Goal: Task Accomplishment & Management: Manage account settings

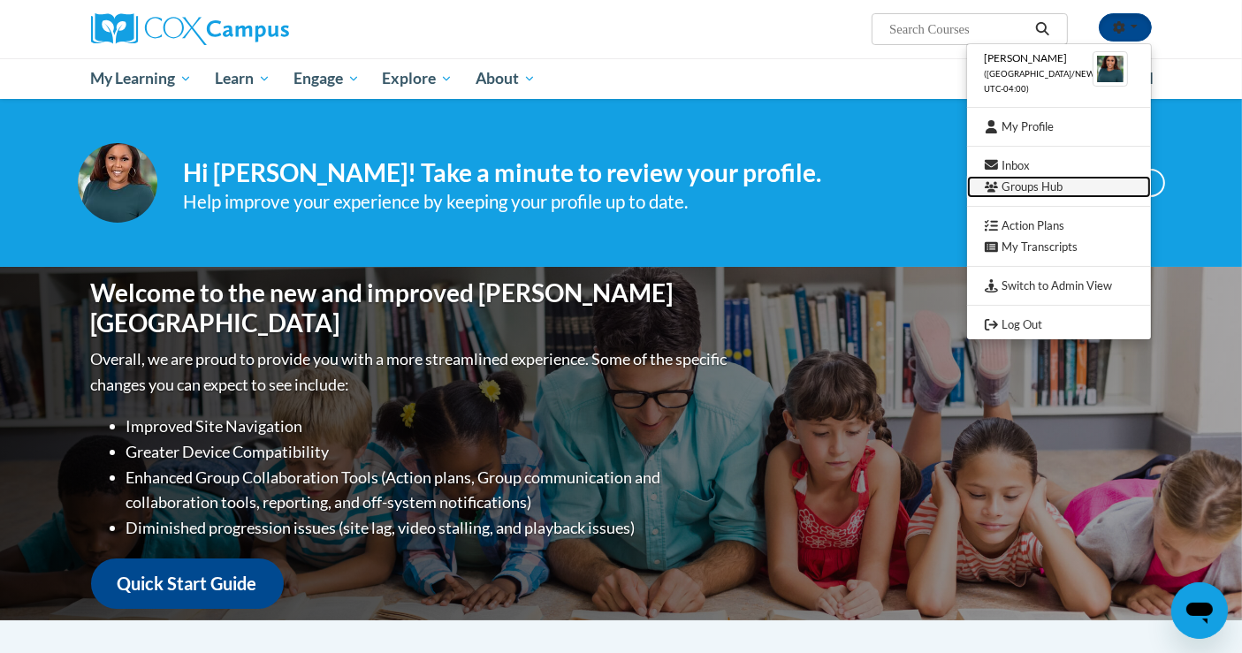
click at [1008, 184] on link "Groups Hub" at bounding box center [1059, 187] width 184 height 22
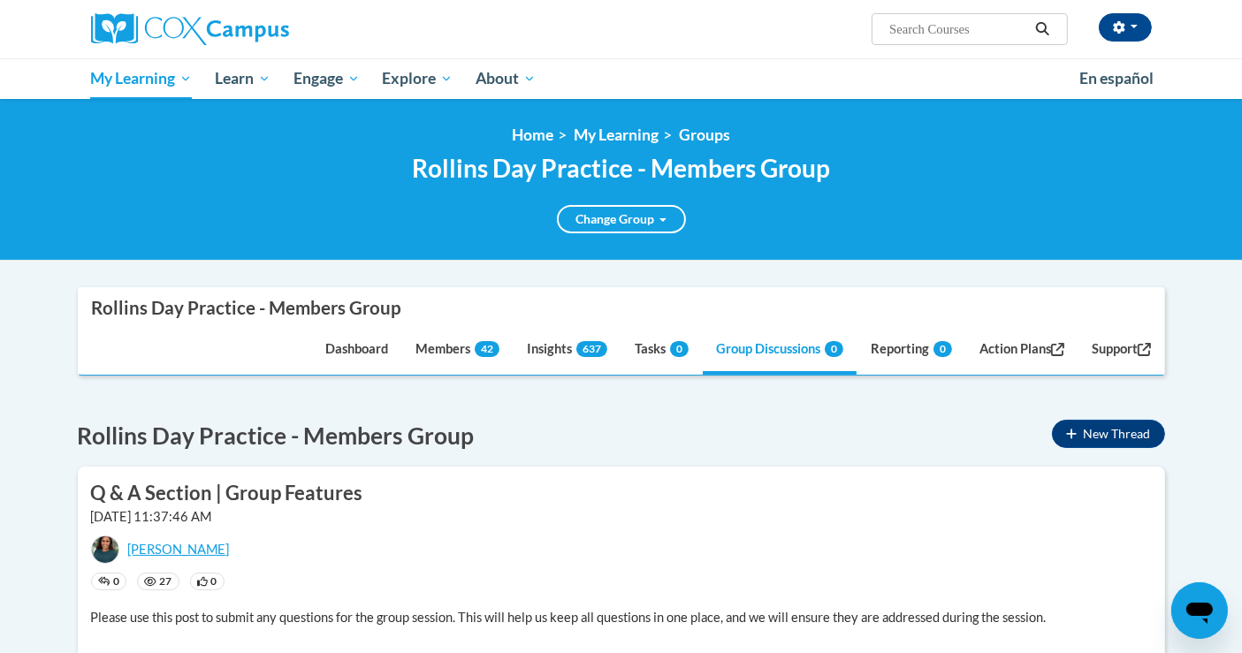
click at [1123, 42] on div "Shonta Lyons (America/New_York UTC-04:00) My Profile Inbox Groups Hub Action Pl…" at bounding box center [802, 22] width 725 height 45
click at [1113, 24] on icon "button" at bounding box center [1119, 27] width 12 height 12
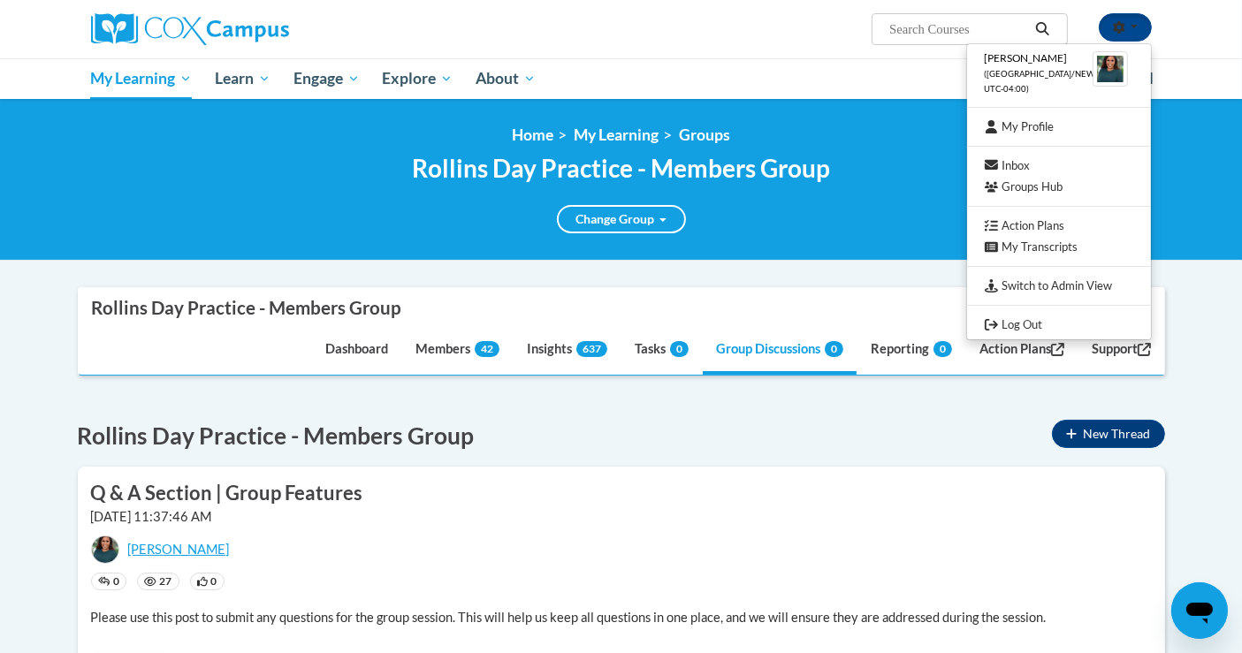
click at [0, 211] on div "<en>My Learning</en><fr>New fr_My Learning</fr><it>New it_My Learning</it><de>N…" at bounding box center [621, 180] width 1242 height 162
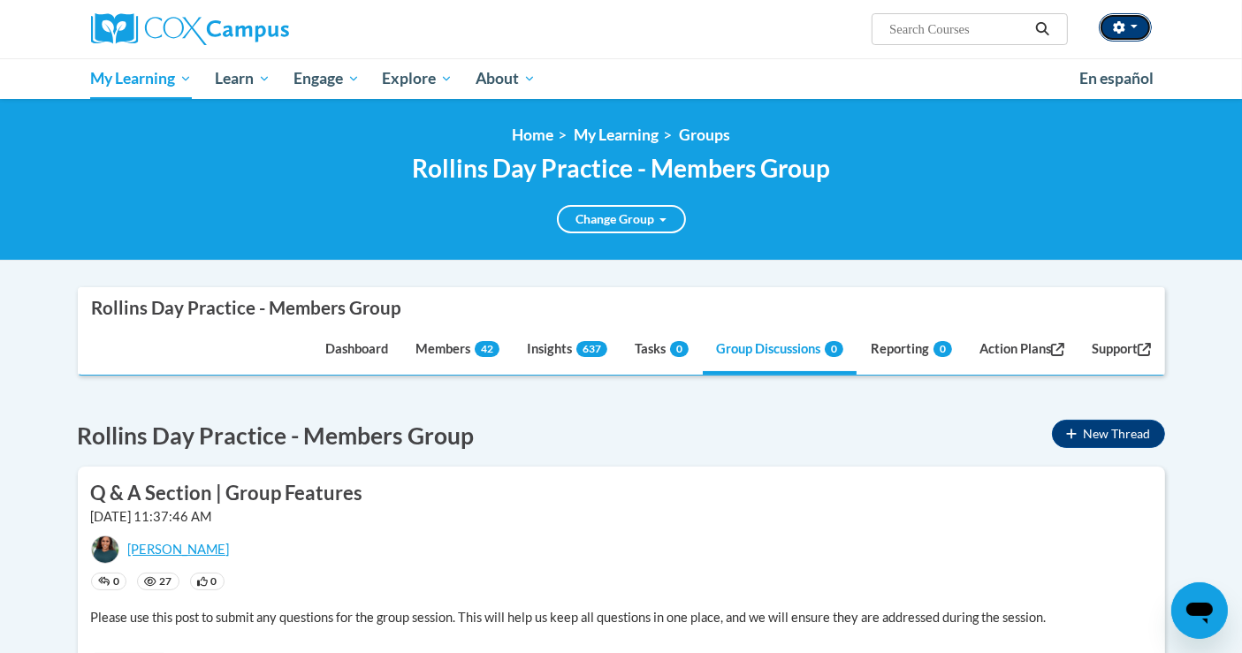
click at [1137, 32] on button "button" at bounding box center [1125, 27] width 53 height 28
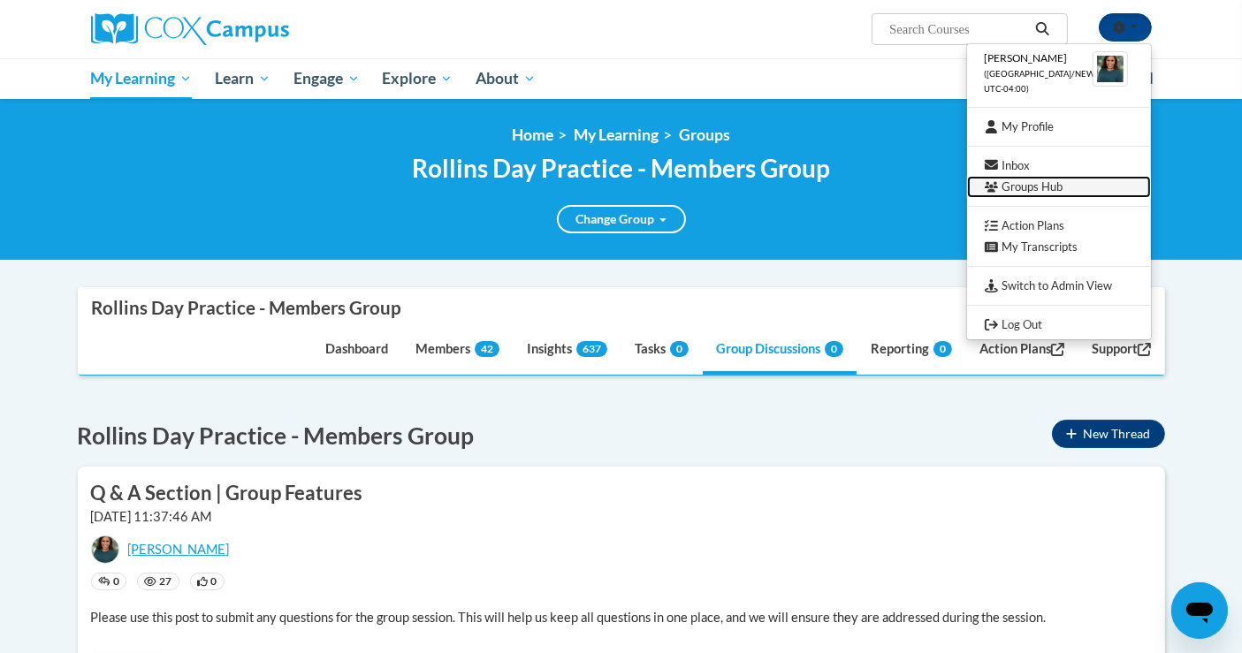
click at [1042, 184] on link "Groups Hub" at bounding box center [1059, 187] width 184 height 22
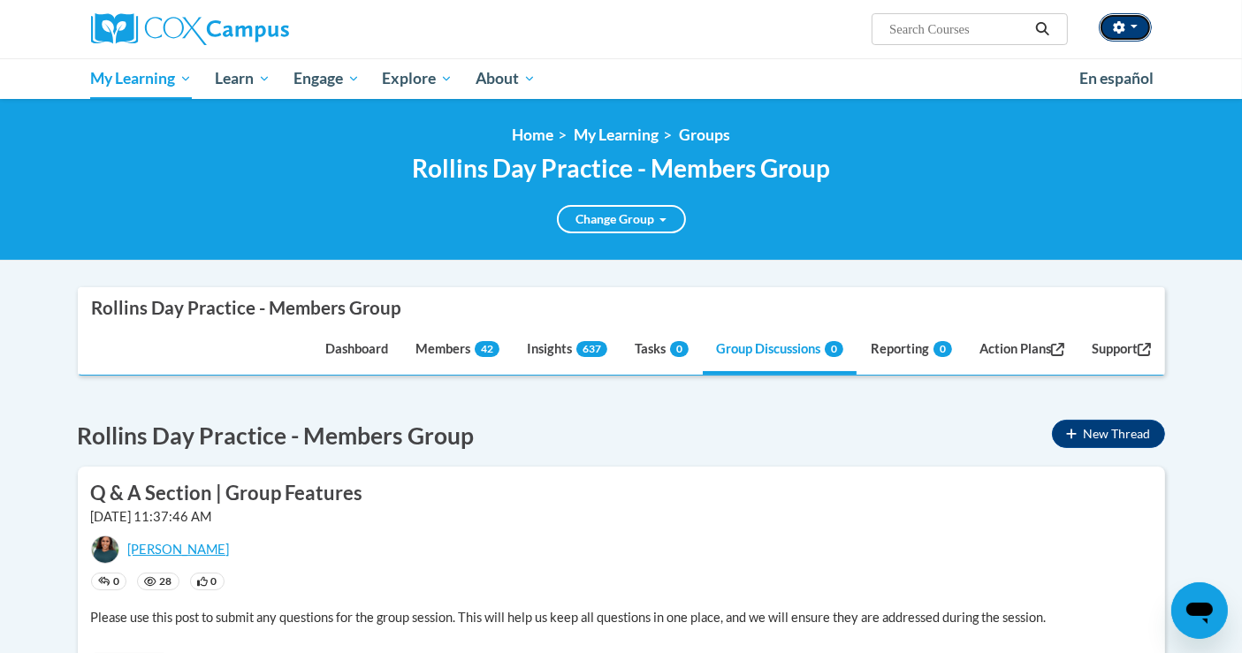
click at [1125, 27] on icon "button" at bounding box center [1119, 27] width 12 height 12
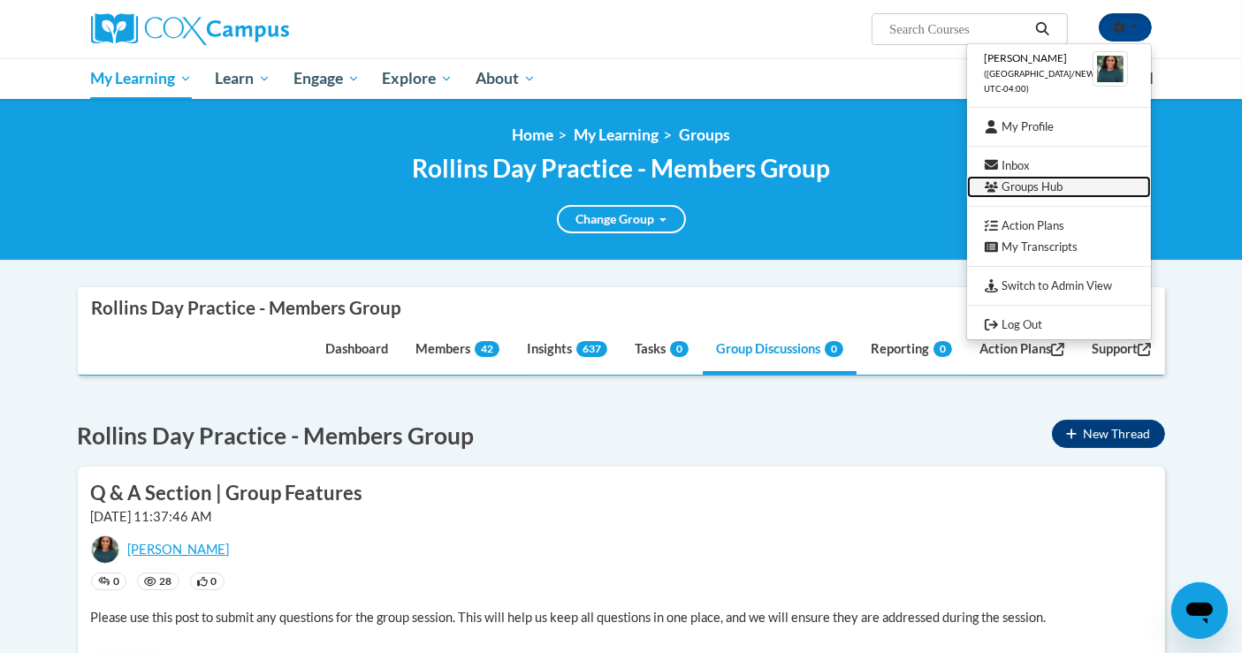
click at [1055, 190] on link "Groups Hub" at bounding box center [1059, 187] width 184 height 22
click at [1083, 187] on link "Groups Hub" at bounding box center [1059, 187] width 184 height 22
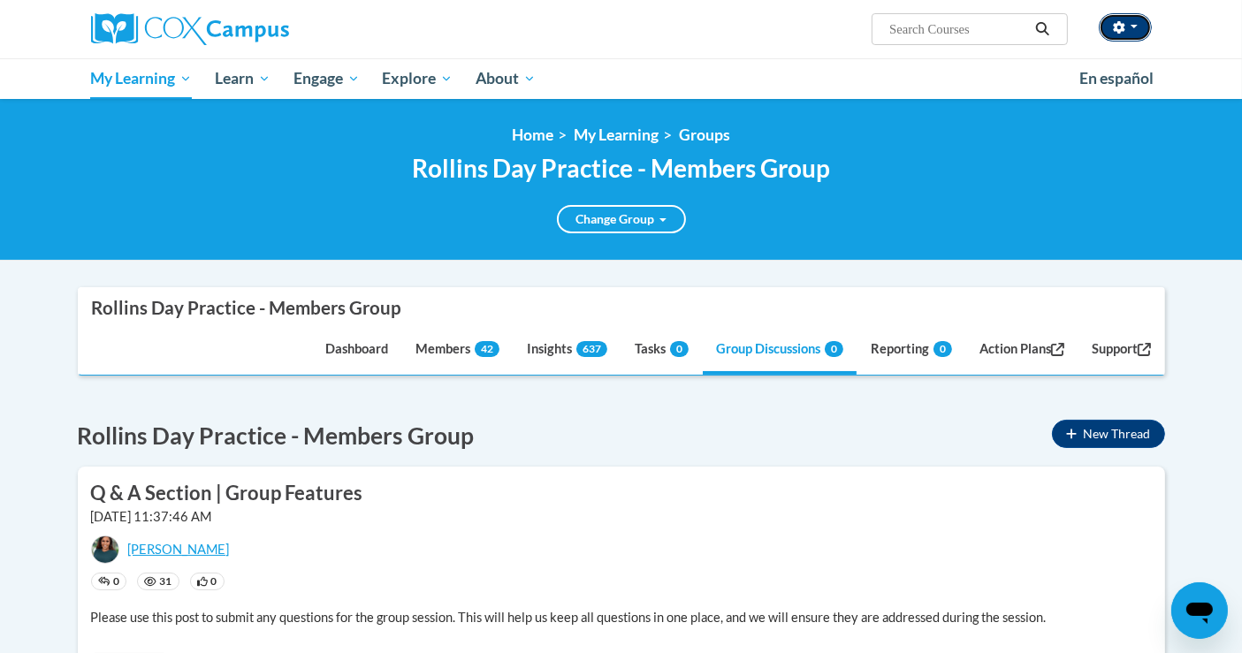
click at [1116, 36] on button "button" at bounding box center [1125, 27] width 53 height 28
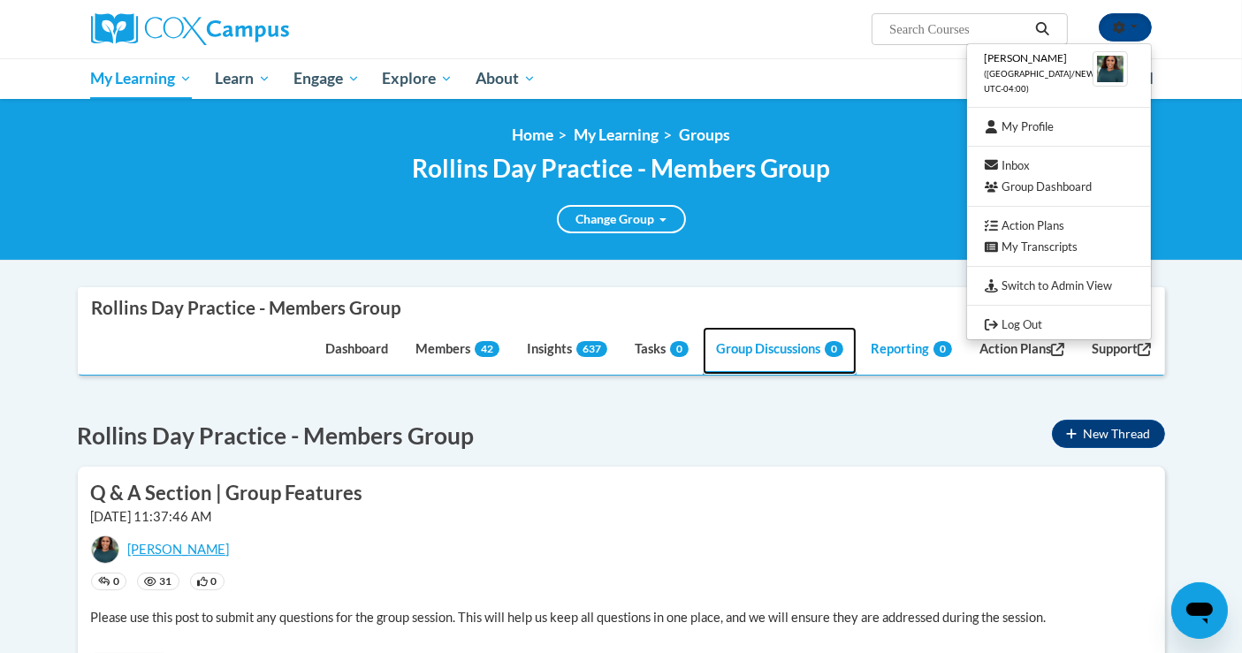
drag, startPoint x: 846, startPoint y: 331, endPoint x: 852, endPoint y: 347, distance: 16.3
drag, startPoint x: 852, startPoint y: 347, endPoint x: 593, endPoint y: 453, distance: 279.9
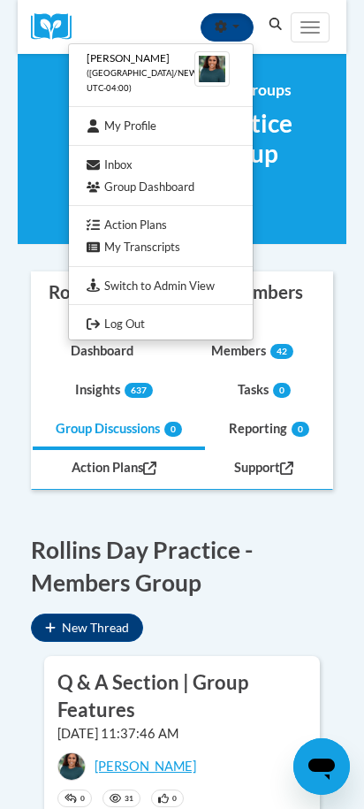
click at [318, 239] on div "<en>My Learning</en><fr>New fr_My Learning</fr><it>New it_My Learning</it><de>N…" at bounding box center [182, 149] width 329 height 191
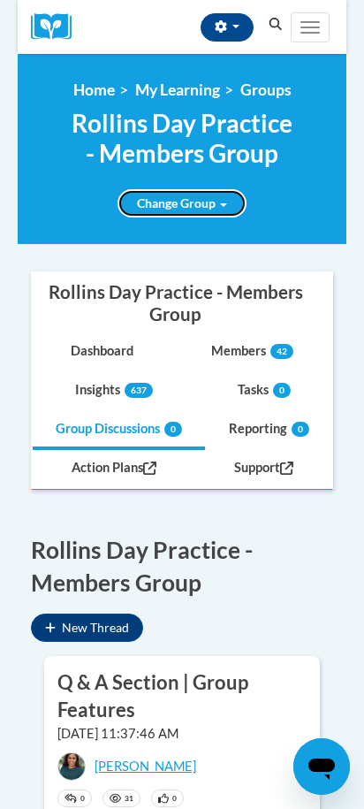
click at [218, 217] on link "Change Group" at bounding box center [182, 203] width 129 height 28
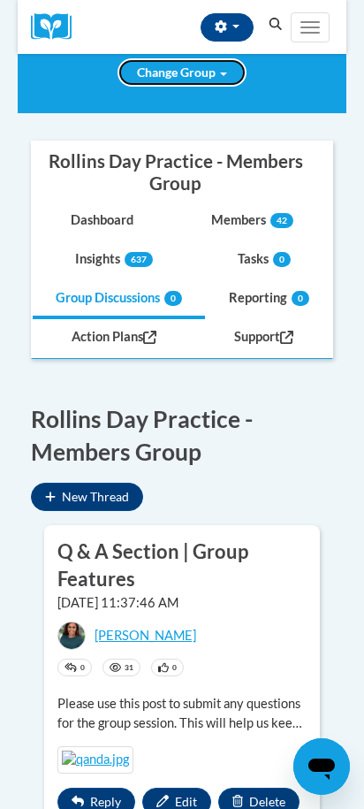
scroll to position [377, 0]
click at [0, 0] on link "SA - Curriculum Specialists/Master Teachers" at bounding box center [0, 0] width 0 height 0
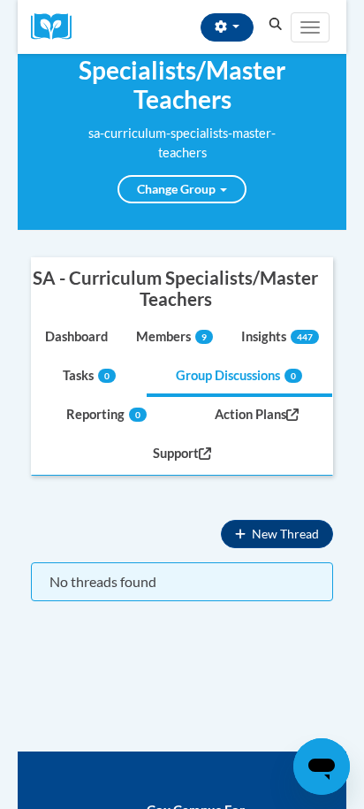
scroll to position [405, 0]
click at [315, 27] on span "Main menu" at bounding box center [310, 28] width 19 height 2
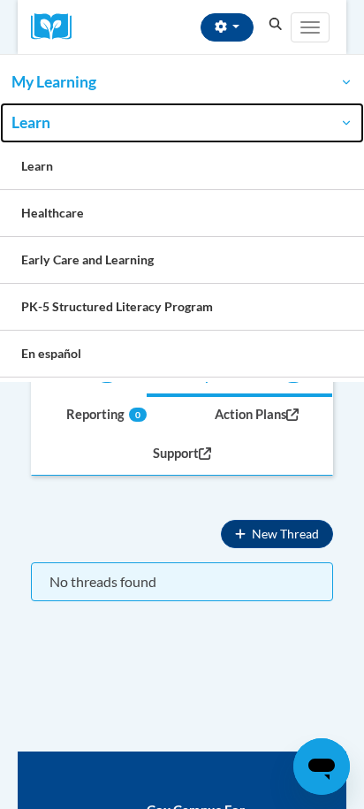
click at [339, 119] on span "Learn" at bounding box center [181, 122] width 341 height 21
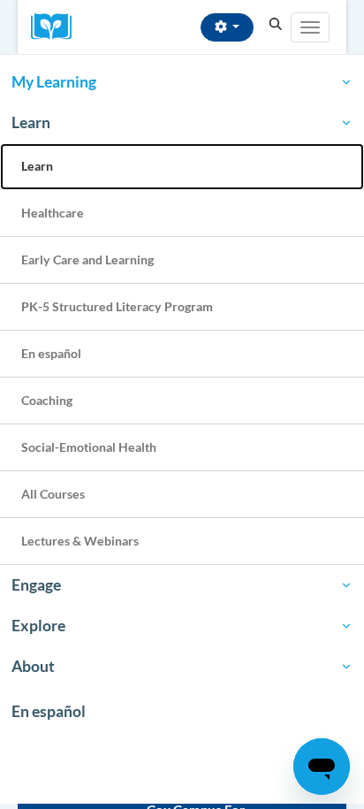
click at [362, 143] on link "Learn" at bounding box center [182, 166] width 364 height 47
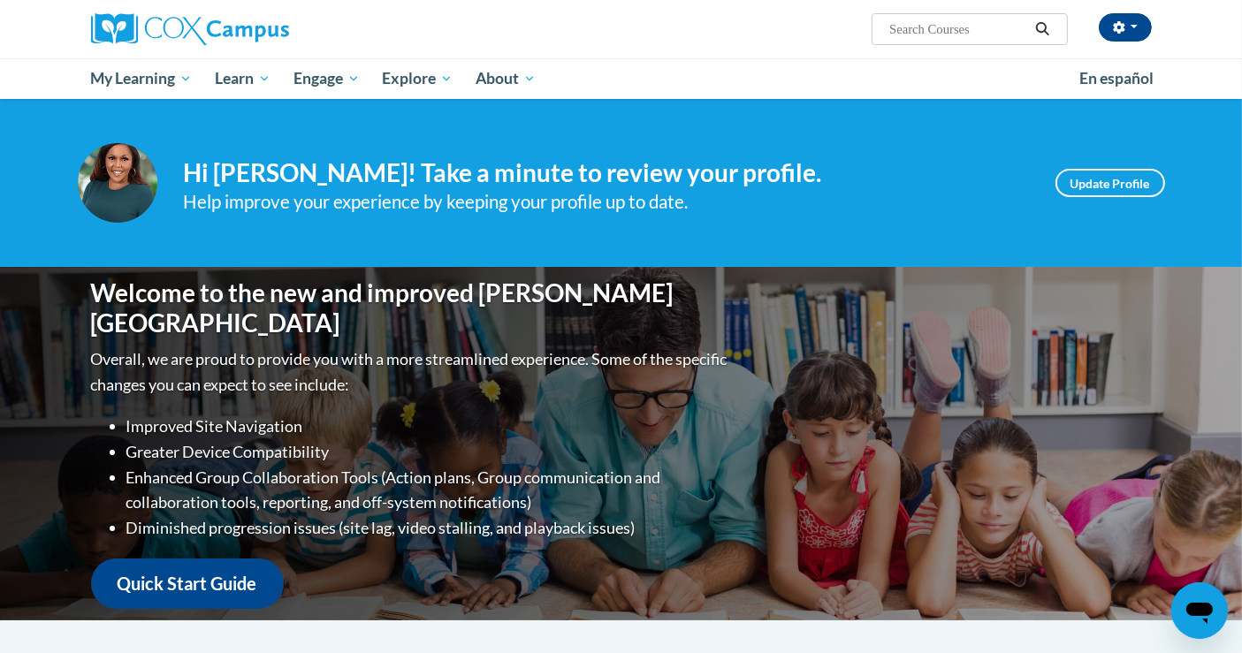
drag, startPoint x: 978, startPoint y: 110, endPoint x: 902, endPoint y: 160, distance: 90.7
drag, startPoint x: 902, startPoint y: 160, endPoint x: 1102, endPoint y: 36, distance: 235.8
click at [1102, 36] on div "[PERSON_NAME] ([GEOGRAPHIC_DATA]/New_York UTC-04:00) My Profile Inbox Groups Hu…" at bounding box center [1125, 27] width 53 height 28
click at [1117, 42] on div "[PERSON_NAME] ([GEOGRAPHIC_DATA]/New_York UTC-04:00) My Profile Inbox Groups Hu…" at bounding box center [802, 22] width 725 height 45
click at [1131, 23] on button "button" at bounding box center [1125, 27] width 53 height 28
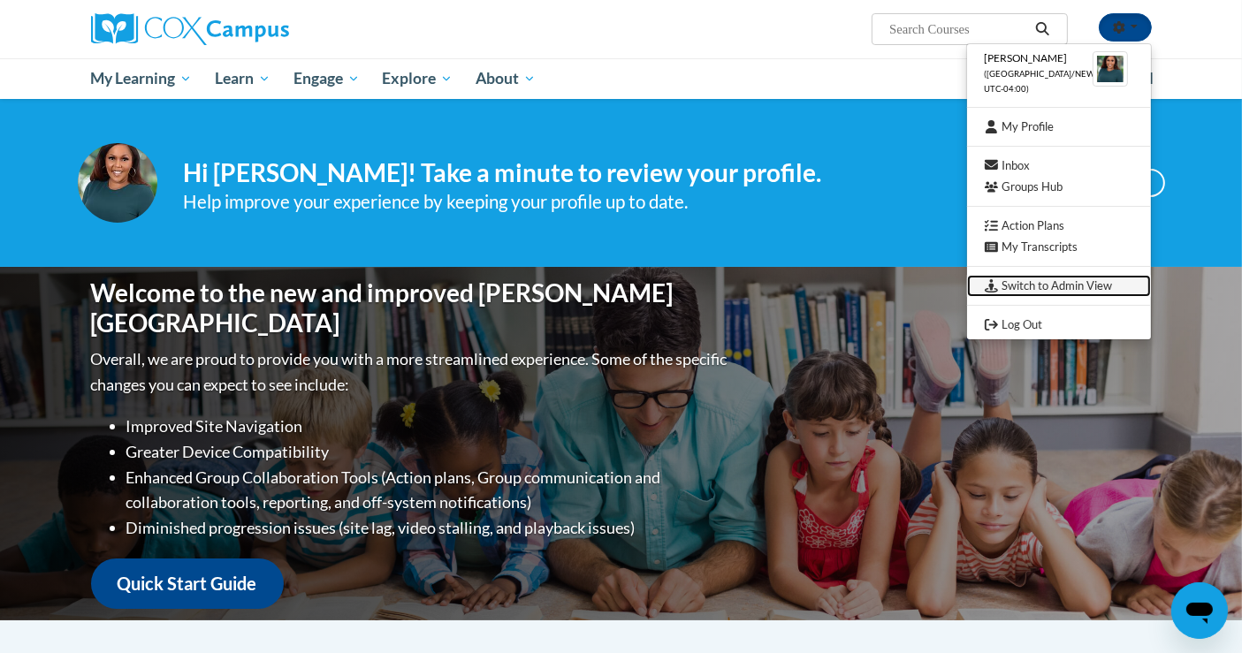
click at [1024, 286] on link "Switch to Admin View" at bounding box center [1059, 286] width 184 height 22
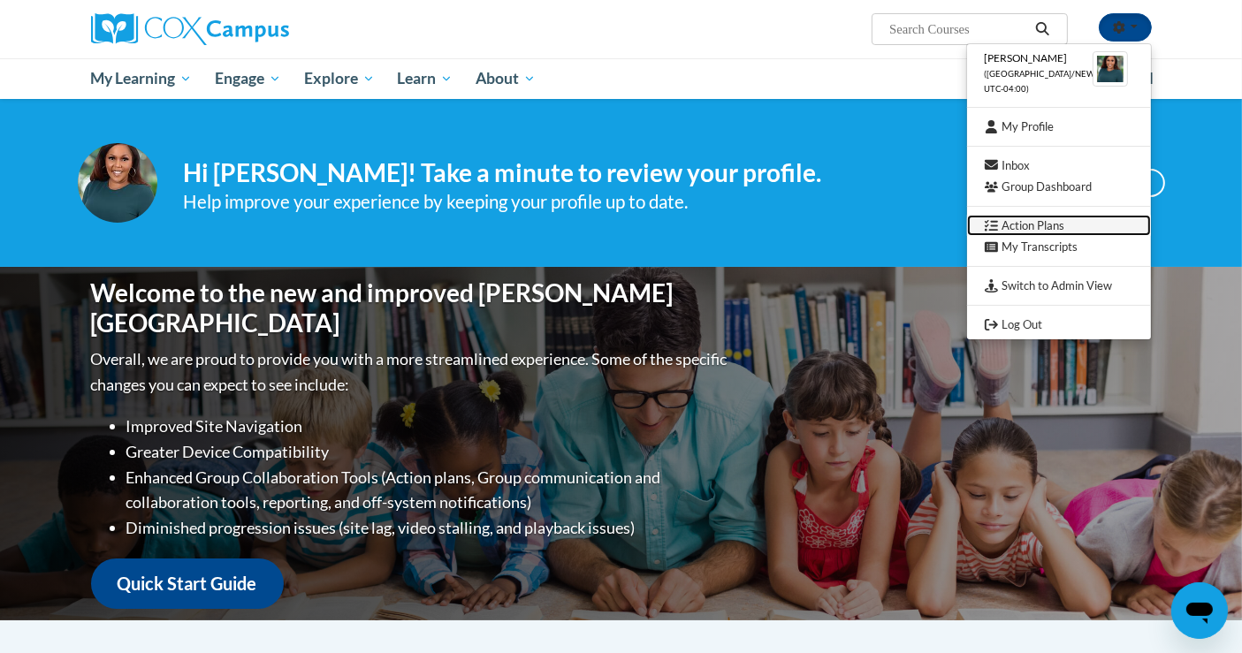
click at [1027, 223] on link "Action Plans" at bounding box center [1059, 226] width 184 height 22
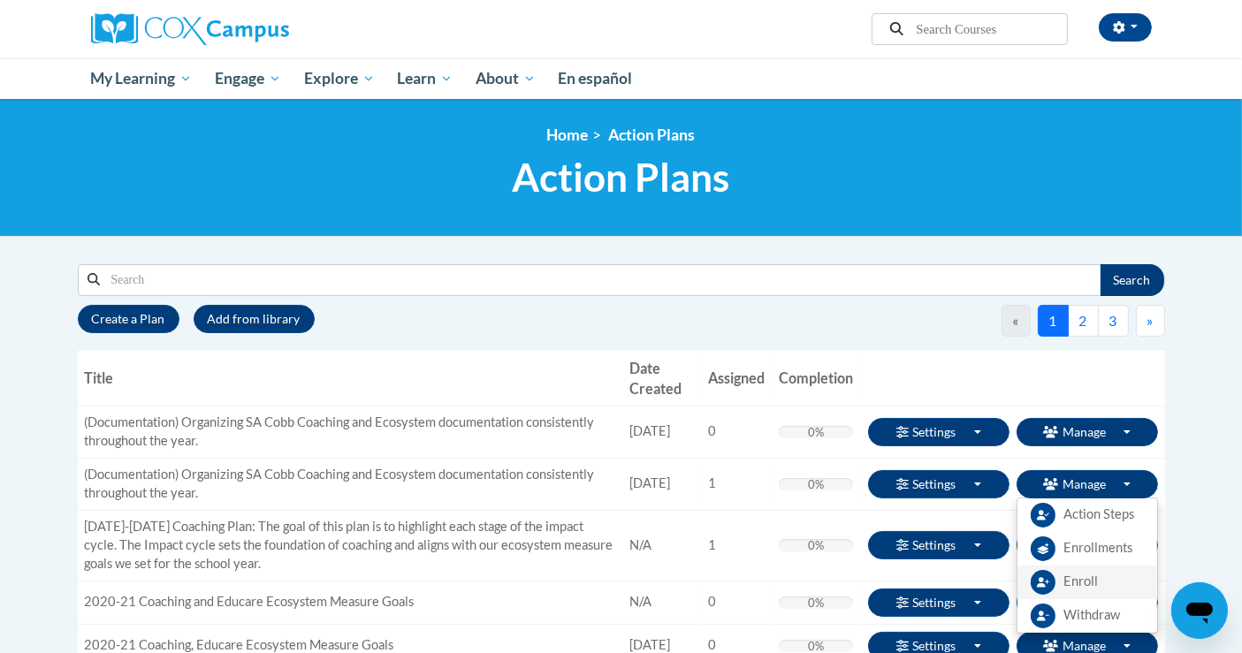
click at [1087, 595] on link "Enroll" at bounding box center [1087, 583] width 140 height 34
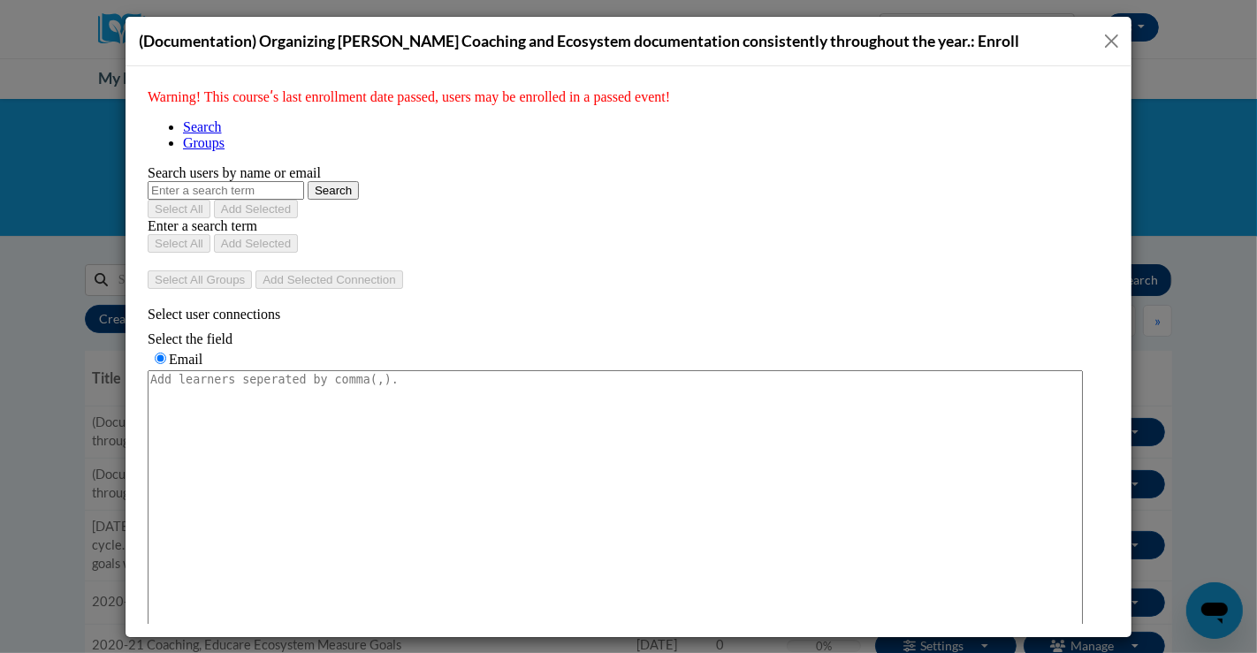
click at [138, 79] on link "Browse" at bounding box center [138, 79] width 0 height 0
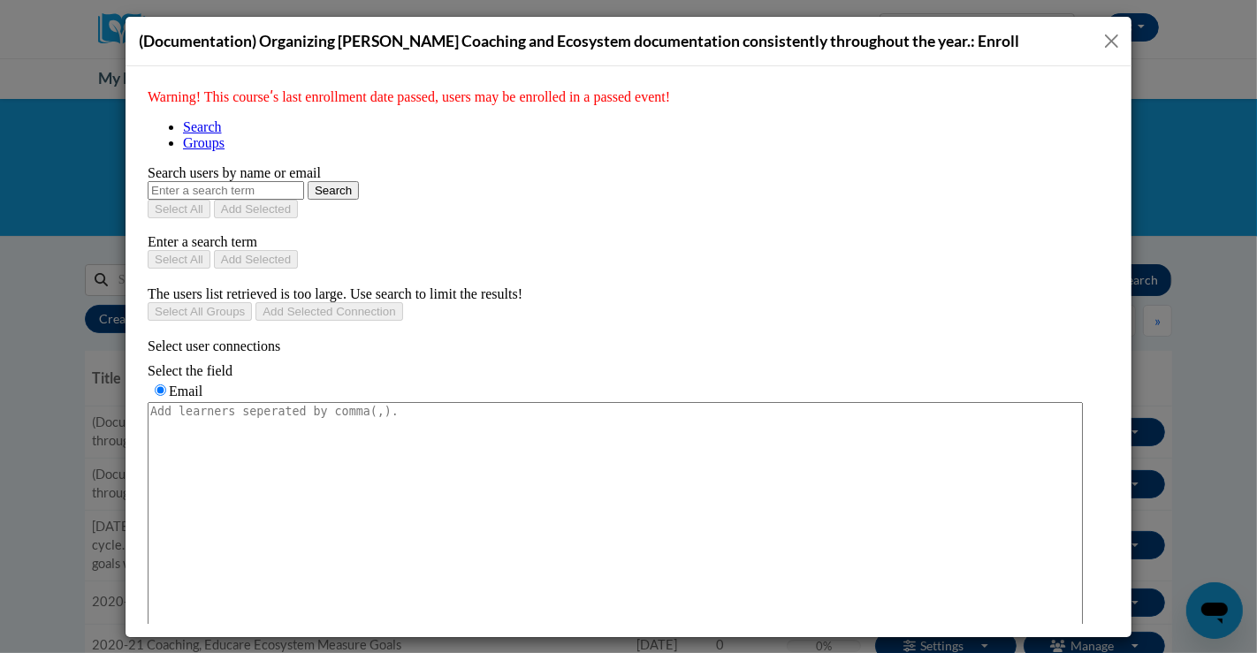
click at [224, 134] on span "Groups" at bounding box center [203, 141] width 42 height 15
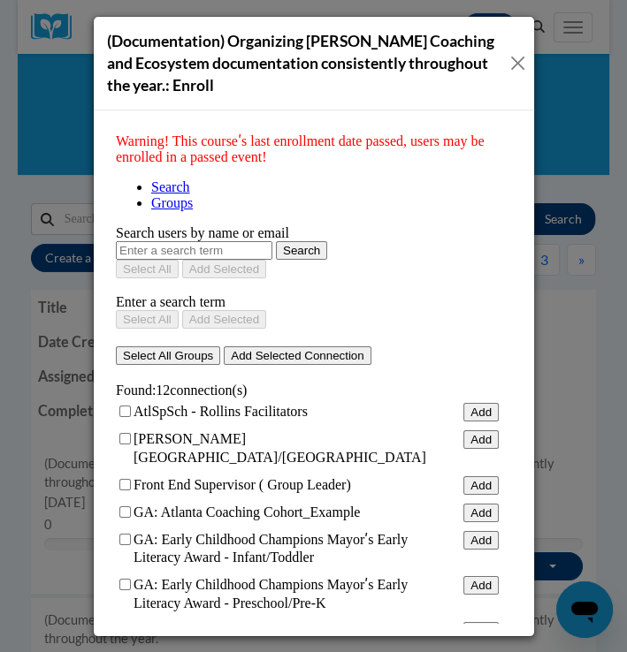
click at [526, 57] on div "(Documentation) Organizing [PERSON_NAME] Coaching and Ecosystem documentation c…" at bounding box center [314, 64] width 440 height 94
click at [510, 69] on button "Close" at bounding box center [517, 63] width 15 height 22
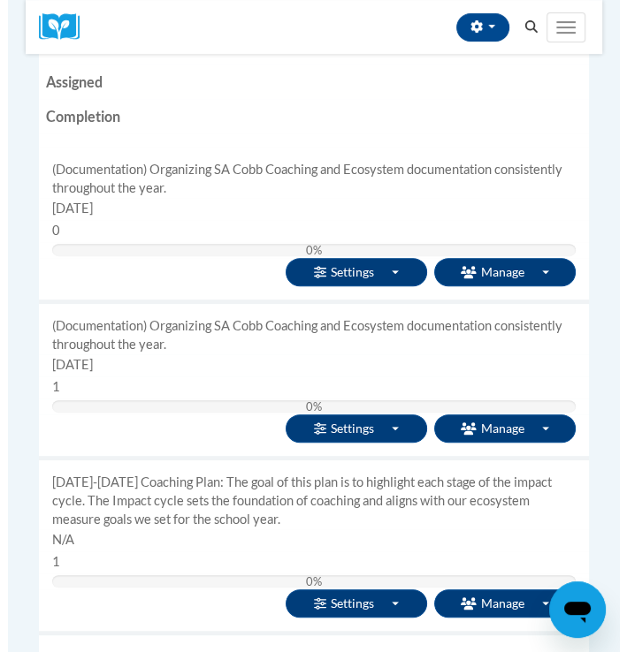
scroll to position [392, 0]
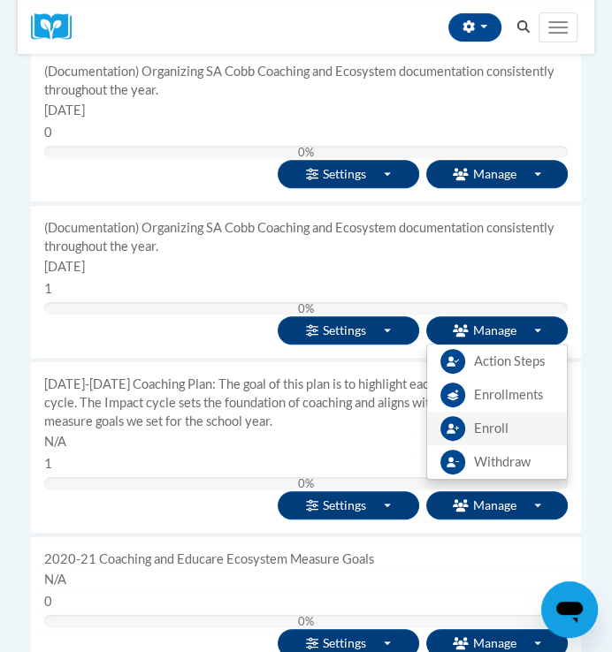
click at [485, 423] on span "Enroll" at bounding box center [491, 429] width 34 height 19
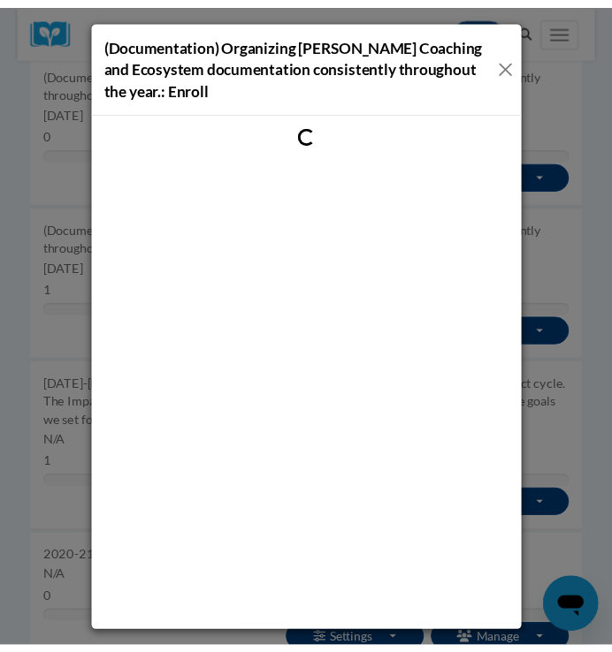
scroll to position [0, 0]
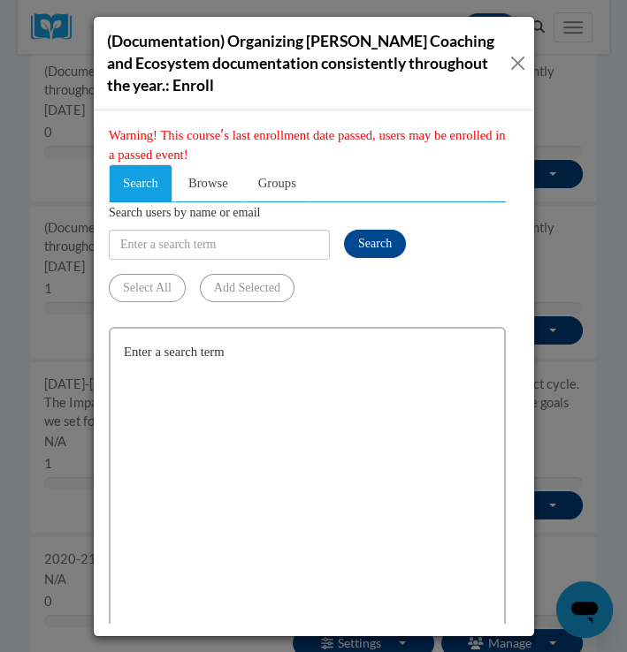
click at [513, 59] on button "Close" at bounding box center [517, 63] width 15 height 22
